Goal: Task Accomplishment & Management: Complete application form

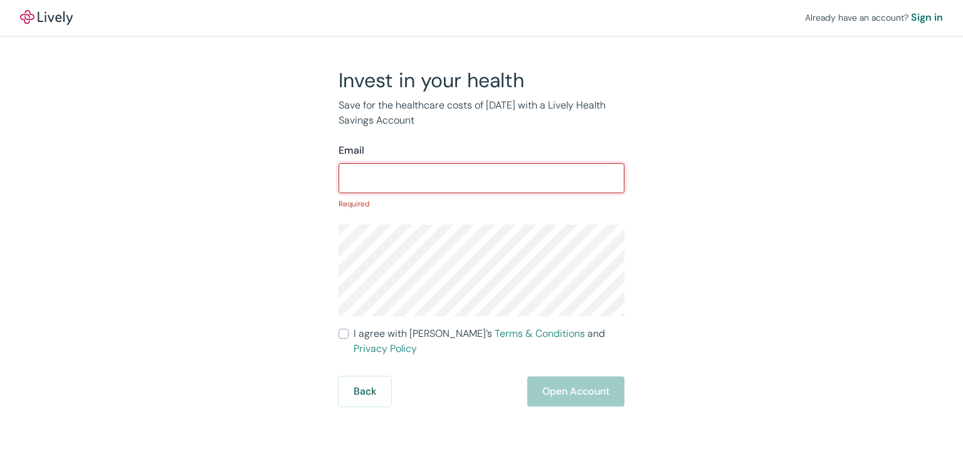
click at [405, 176] on input "Email" at bounding box center [482, 178] width 286 height 25
paste input "[EMAIL_ADDRESS][DOMAIN_NAME]"
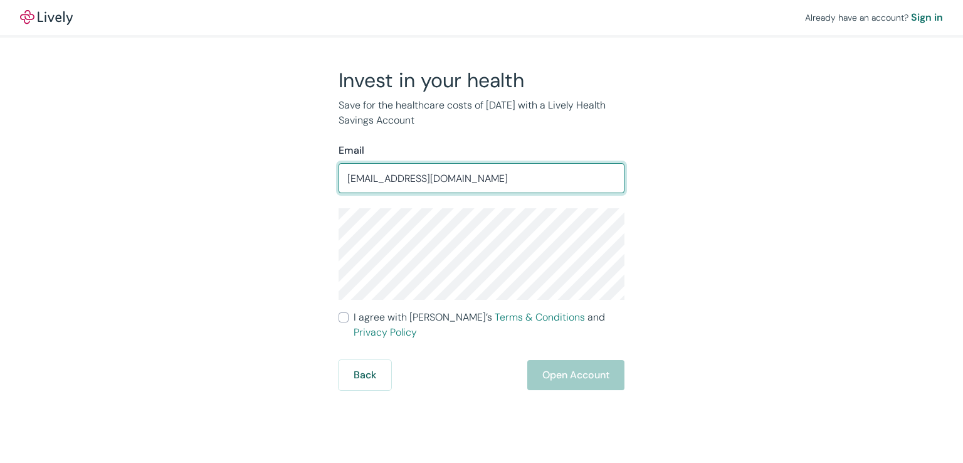
type input "[EMAIL_ADDRESS][DOMAIN_NAME]"
click at [344, 307] on form "Email [EMAIL_ADDRESS][DOMAIN_NAME] ​ I agree with Lively’s Terms & Conditions a…" at bounding box center [482, 266] width 286 height 247
click at [344, 313] on input "I agree with Lively’s Terms & Conditions and Privacy Policy" at bounding box center [344, 317] width 10 height 10
checkbox input "true"
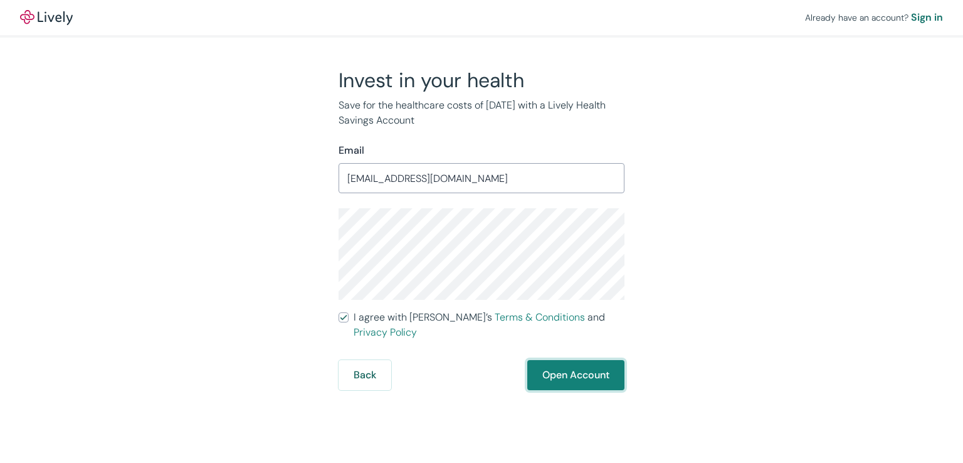
click at [542, 360] on button "Open Account" at bounding box center [575, 375] width 97 height 30
